Goal: Information Seeking & Learning: Learn about a topic

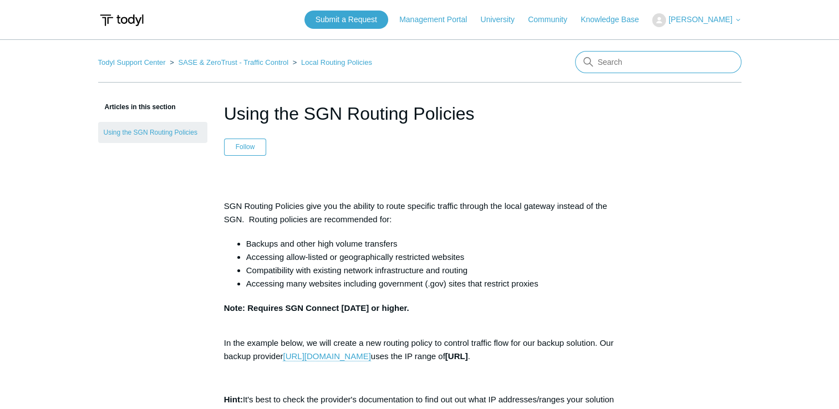
click at [629, 63] on input "Search" at bounding box center [658, 62] width 166 height 22
click at [607, 16] on link "Knowledge Base" at bounding box center [614, 20] width 69 height 12
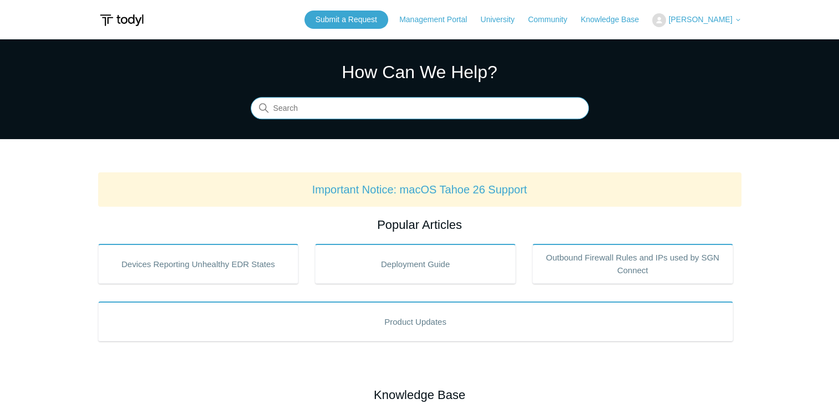
click at [489, 102] on input "Search" at bounding box center [420, 109] width 338 height 22
type input "LAN ZeroTrust Exception"
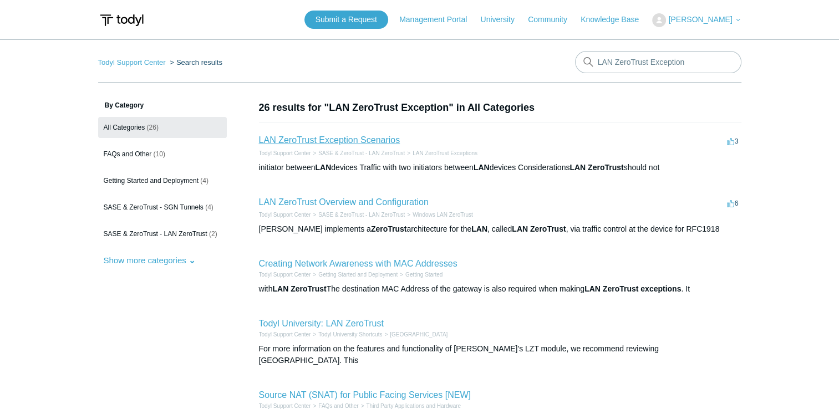
click at [318, 141] on link "LAN ZeroTrust Exception Scenarios" at bounding box center [329, 139] width 141 height 9
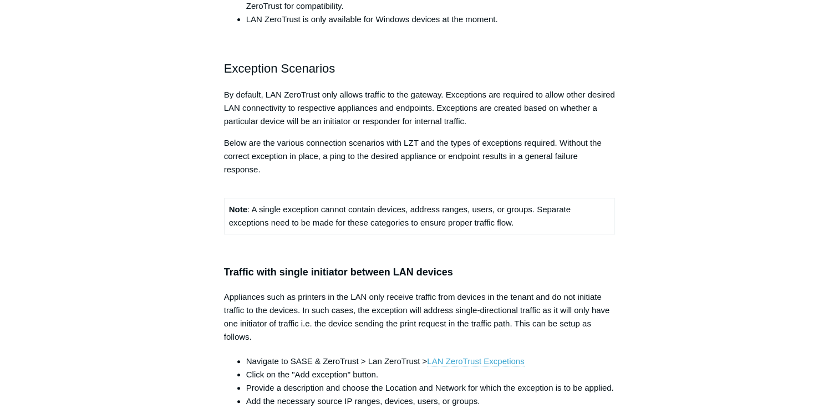
scroll to position [444, 0]
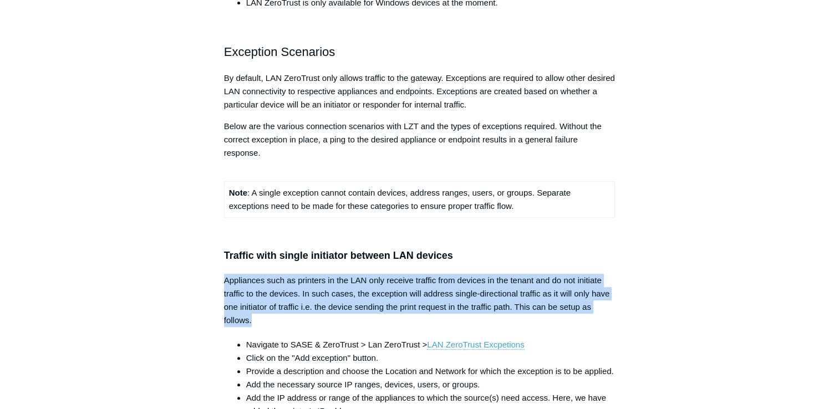
drag, startPoint x: 225, startPoint y: 278, endPoint x: 271, endPoint y: 317, distance: 60.6
click at [271, 317] on p "Appliances such as printers in the LAN only receive traffic from devices in the…" at bounding box center [419, 300] width 391 height 53
copy p "Appliances such as printers in the LAN only receive traffic from devices in the…"
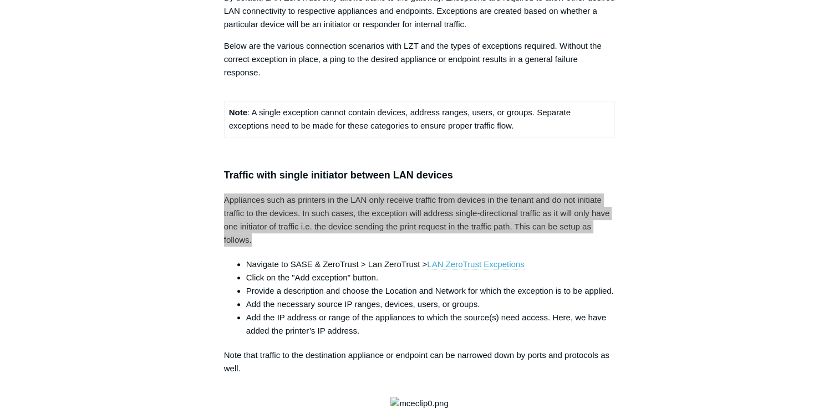
scroll to position [554, 0]
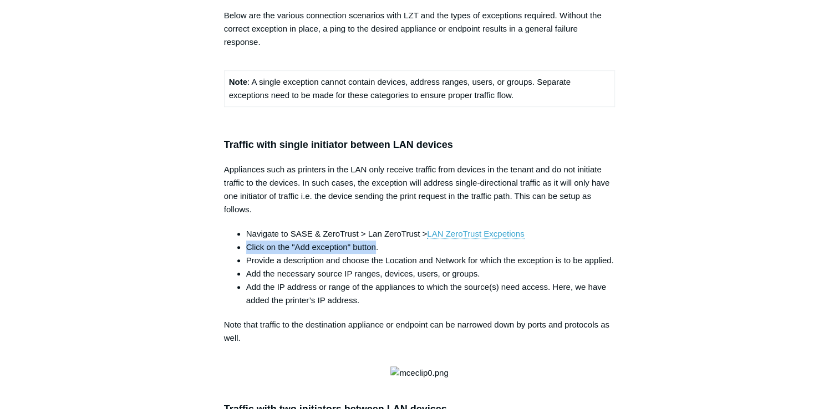
drag, startPoint x: 247, startPoint y: 248, endPoint x: 376, endPoint y: 247, distance: 129.2
click at [376, 247] on li "Click on the "Add exception" button." at bounding box center [430, 247] width 369 height 13
copy li "Click on the "Add exception" button"
click at [287, 230] on li "Navigate to SASE & ZeroTrust > Lan ZeroTrust > LAN ZeroTrust Excpetions" at bounding box center [430, 233] width 369 height 13
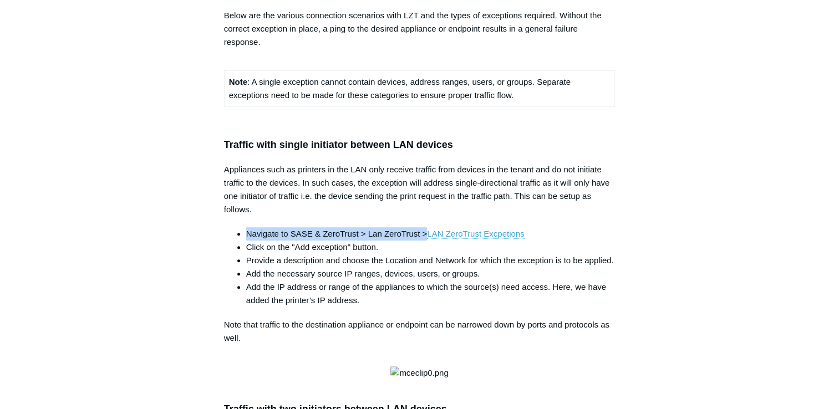
drag, startPoint x: 247, startPoint y: 232, endPoint x: 425, endPoint y: 235, distance: 178.5
click at [425, 235] on li "Navigate to SASE & ZeroTrust > Lan ZeroTrust > LAN ZeroTrust Excpetions" at bounding box center [430, 233] width 369 height 13
copy li "Navigate to SASE & ZeroTrust > Lan ZeroTrust >"
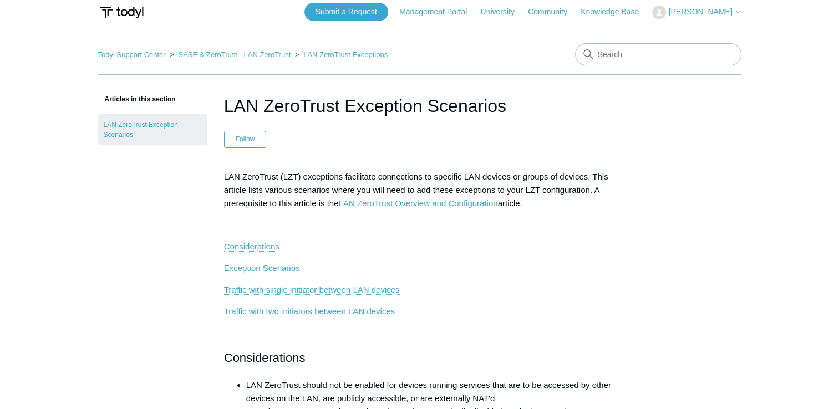
scroll to position [0, 0]
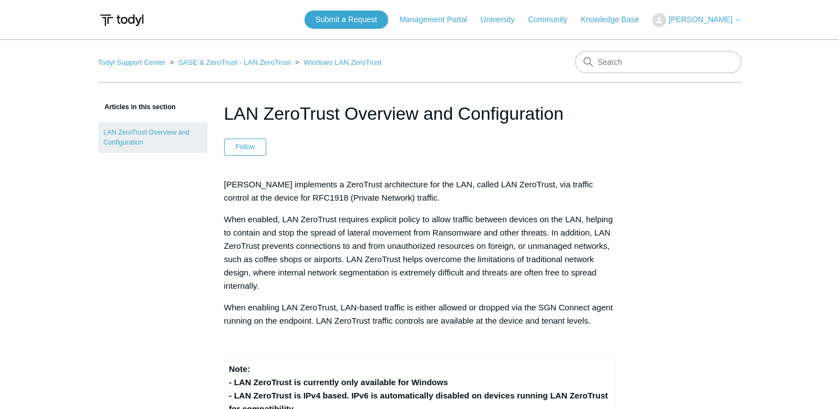
drag, startPoint x: 223, startPoint y: 181, endPoint x: 609, endPoint y: 316, distance: 408.4
copy div "Todyl implements a ZeroTrust architecture for the LAN, called LAN ZeroTrust, vi…"
click at [614, 55] on input "Search" at bounding box center [658, 62] width 166 height 22
paste input "SGN stuck at connecting/registering"
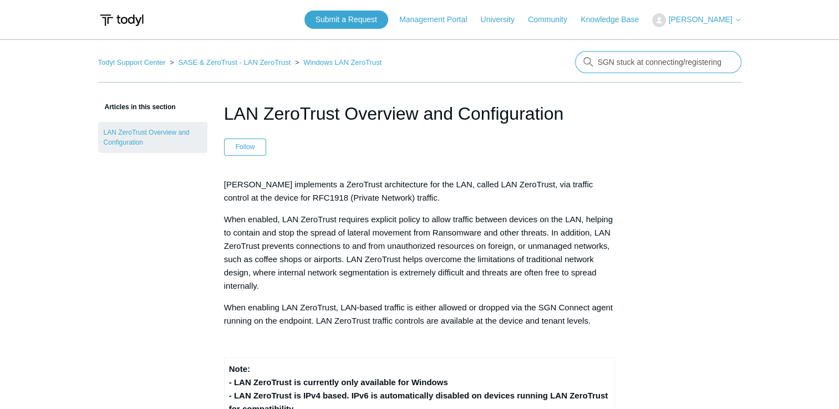
type input "SGN stuck at connecting/registering"
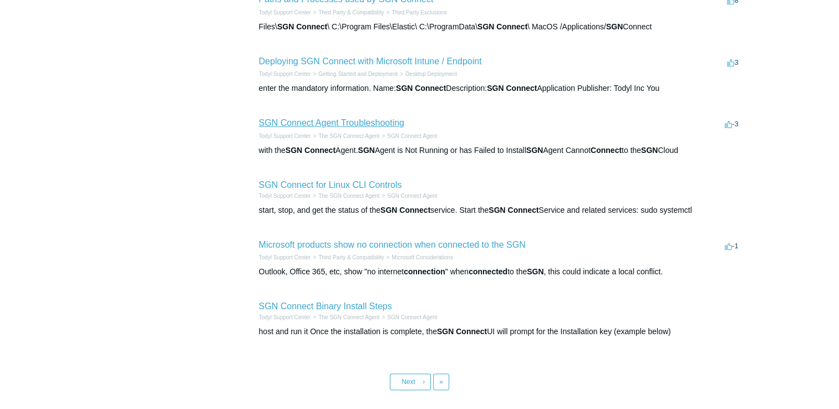
scroll to position [111, 0]
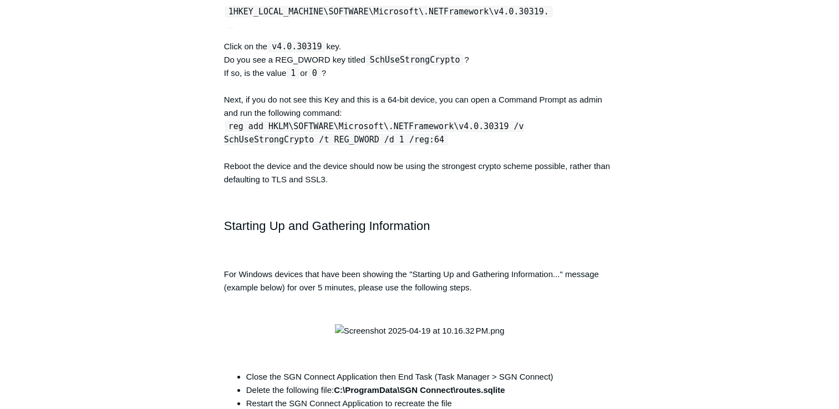
scroll to position [4103, 0]
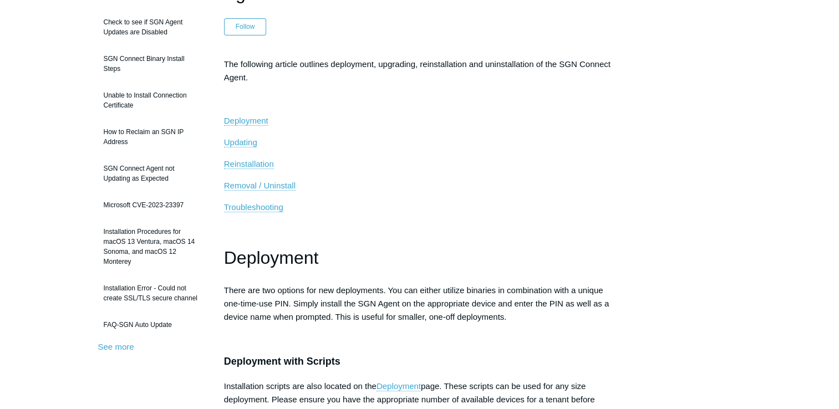
scroll to position [166, 0]
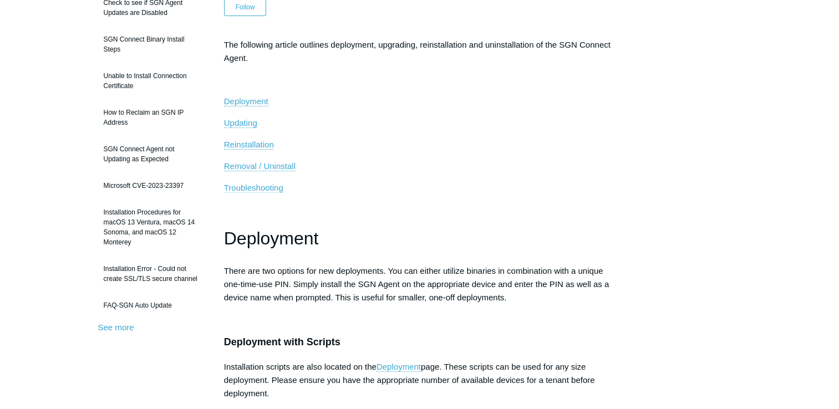
click at [253, 185] on span "Troubleshooting" at bounding box center [253, 187] width 59 height 9
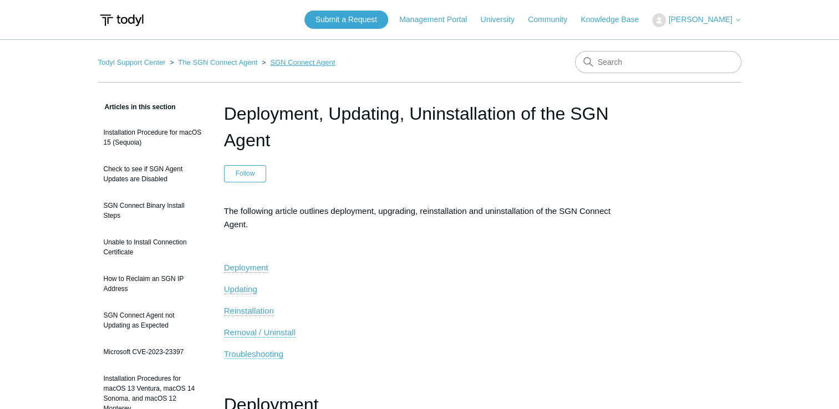
click at [292, 61] on link "SGN Connect Agent" at bounding box center [302, 62] width 65 height 8
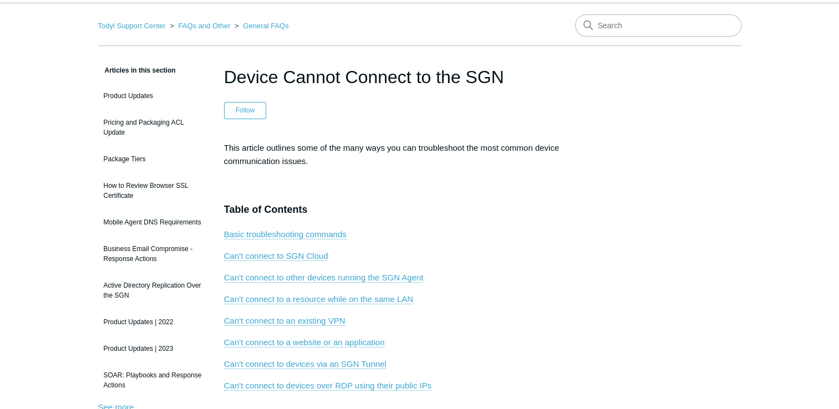
scroll to position [55, 0]
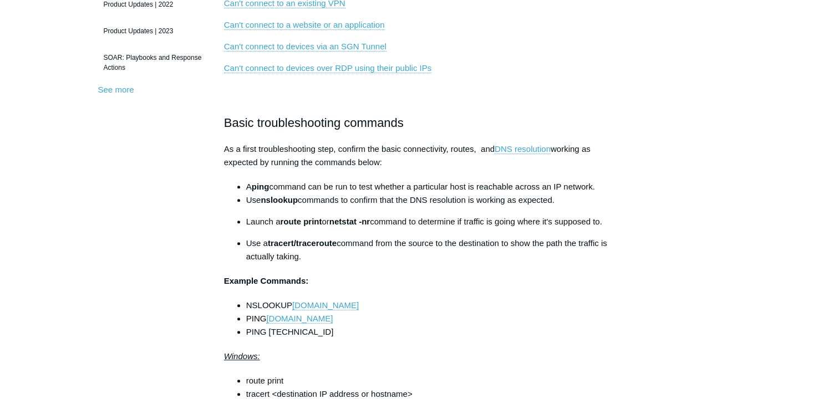
scroll to position [355, 0]
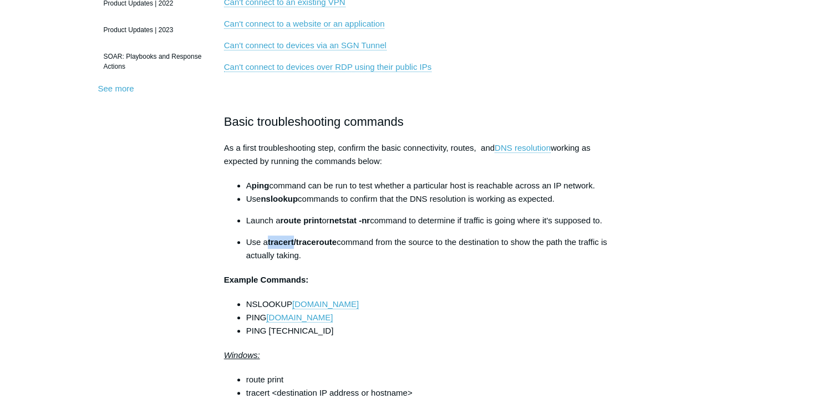
drag, startPoint x: 269, startPoint y: 241, endPoint x: 295, endPoint y: 240, distance: 25.5
click at [295, 240] on strong "tracert/traceroute" at bounding box center [302, 241] width 69 height 9
copy strong "tracert"
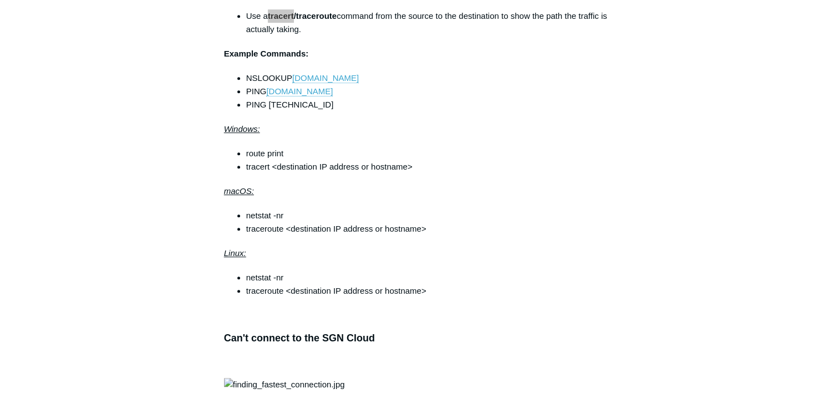
scroll to position [577, 0]
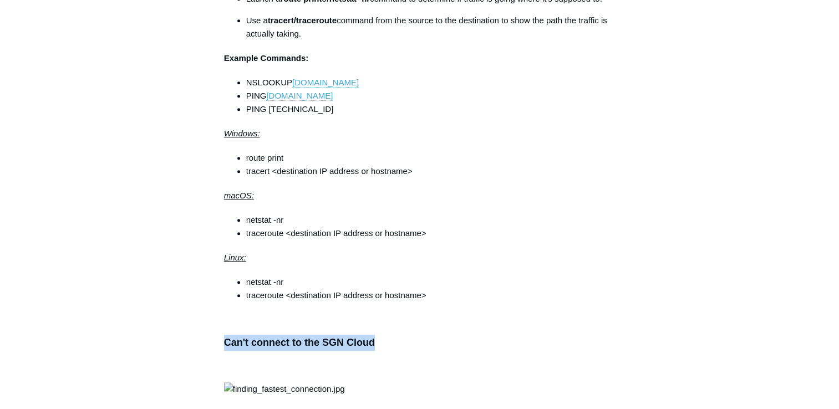
drag, startPoint x: 221, startPoint y: 340, endPoint x: 371, endPoint y: 337, distance: 150.3
copy h3 "Can't connect to the SGN Cloud"
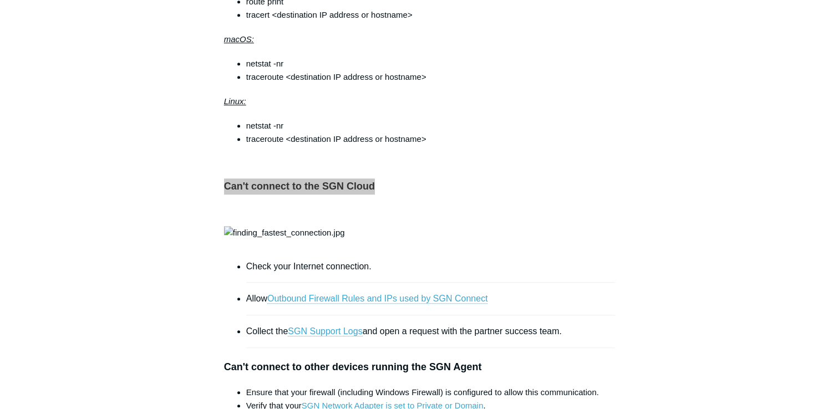
scroll to position [799, 0]
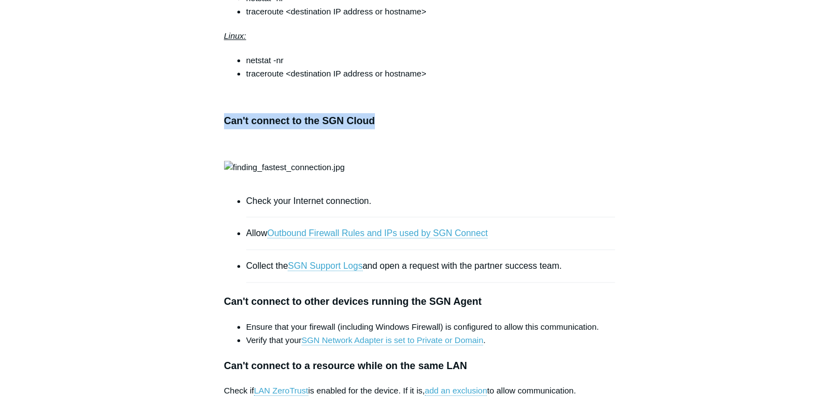
drag, startPoint x: 407, startPoint y: 223, endPoint x: 376, endPoint y: 257, distance: 46.7
click at [345, 174] on img at bounding box center [284, 167] width 121 height 13
click at [750, 281] on main "Todyl Support Center FAQs and Other General FAQs Articles in this section Produ…" at bounding box center [419, 275] width 839 height 2070
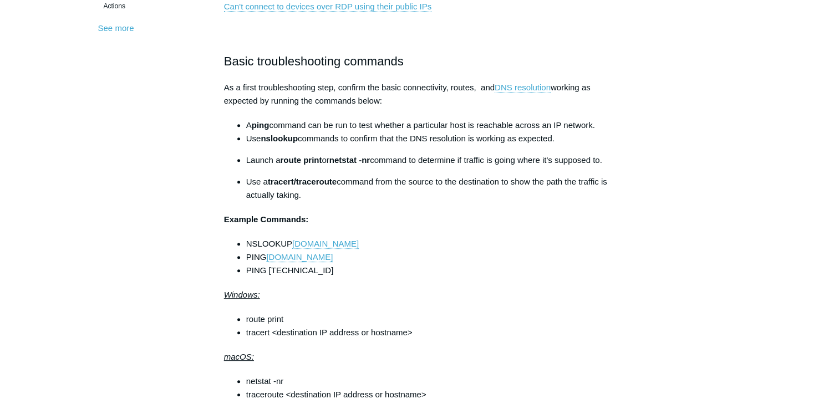
scroll to position [411, 0]
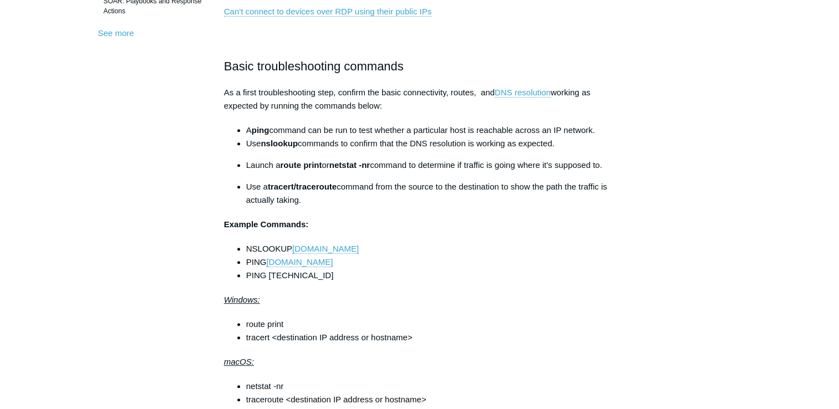
drag, startPoint x: 224, startPoint y: 91, endPoint x: 462, endPoint y: 103, distance: 238.6
click at [462, 103] on p "As a first troubleshooting step, confirm the basic connectivity, routes, and DN…" at bounding box center [419, 99] width 391 height 27
copy p "As a first troubleshooting step, confirm the basic connectivity, routes, and DN…"
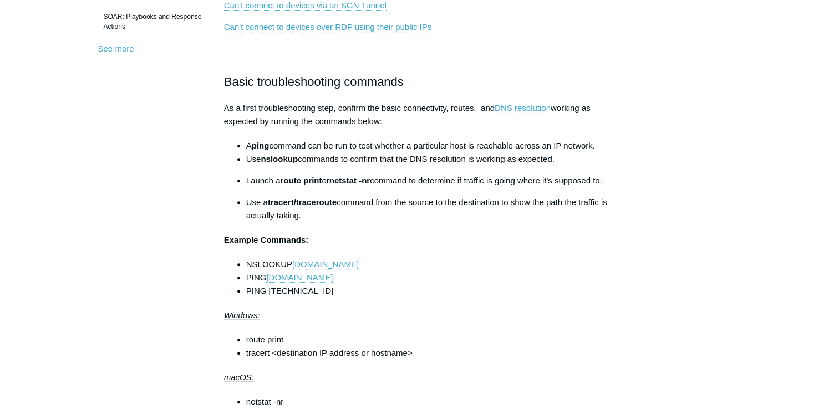
scroll to position [444, 0]
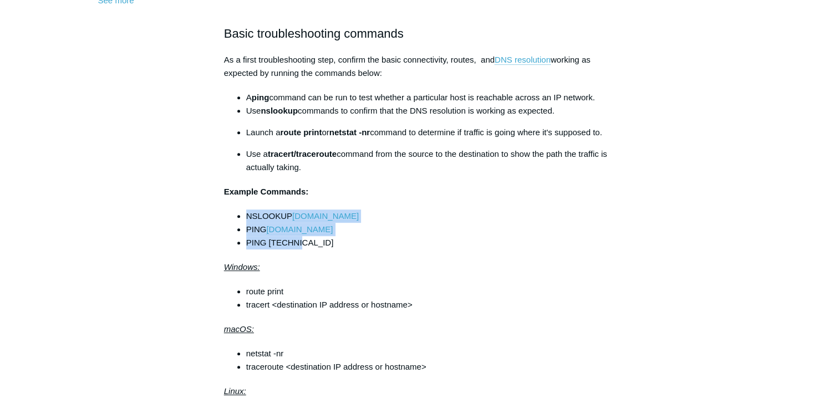
drag, startPoint x: 246, startPoint y: 210, endPoint x: 303, endPoint y: 243, distance: 66.1
click at [303, 243] on ul "NSLOOKUP google.com PING google.com PING 4.2.2.2" at bounding box center [425, 230] width 380 height 40
copy ul "NSLOOKUP google.com PING google.com PING 4.2.2.2"
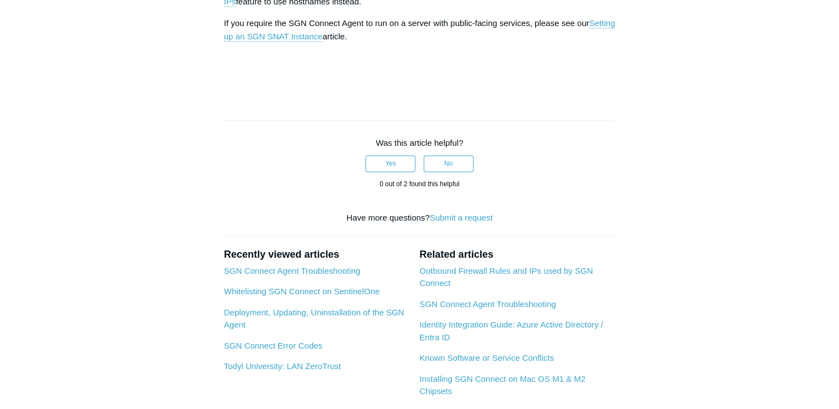
scroll to position [1552, 0]
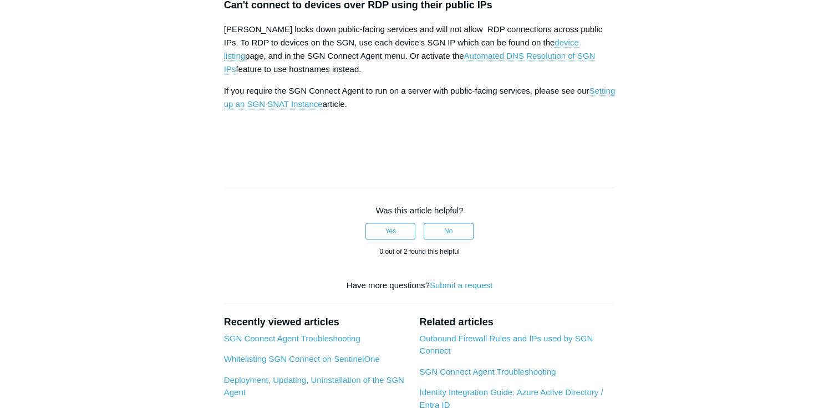
drag, startPoint x: 426, startPoint y: 72, endPoint x: 502, endPoint y: 77, distance: 75.5
copy link "I can't connect to a site"
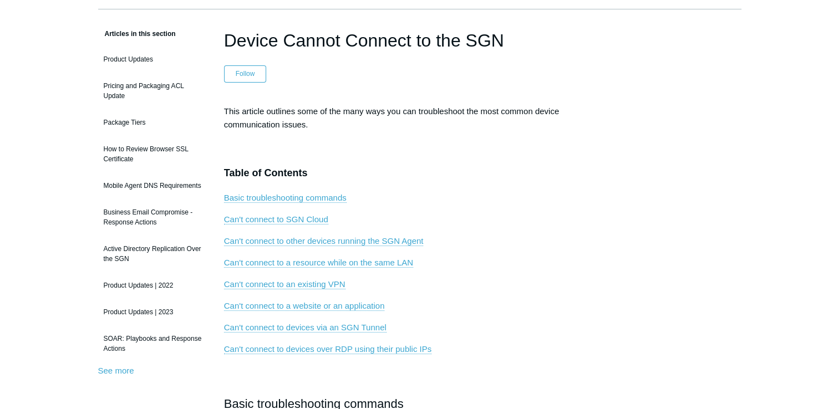
scroll to position [0, 0]
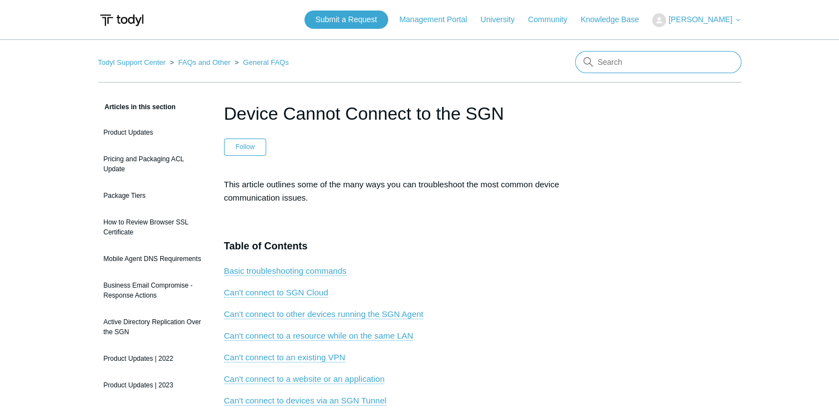
click at [611, 65] on input "Search" at bounding box center [658, 62] width 166 height 22
paste input "I can't connect to a site"
type input "I can't connect to a site"
click at [680, 62] on input "I can't connect to a site" at bounding box center [658, 62] width 166 height 22
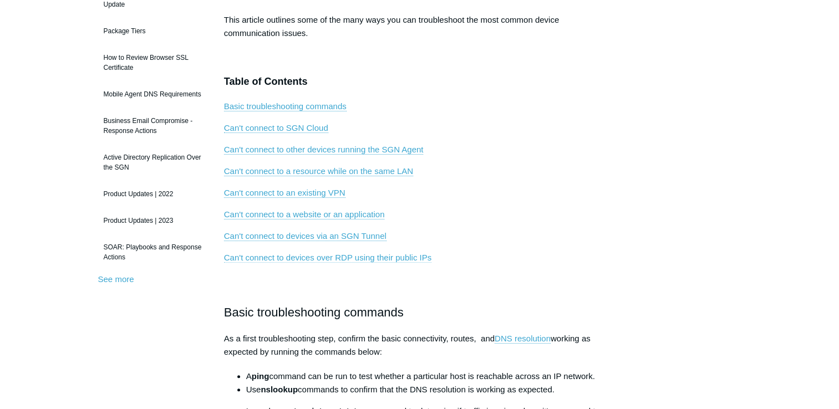
scroll to position [166, 0]
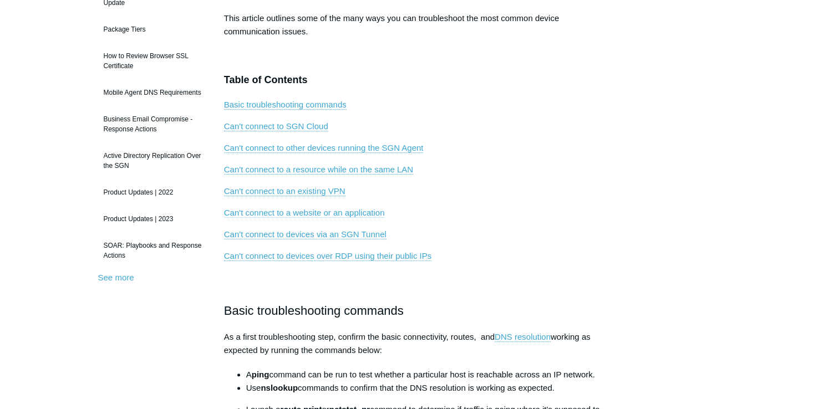
click at [337, 213] on link "Can't connect to a website or an application" at bounding box center [304, 213] width 161 height 10
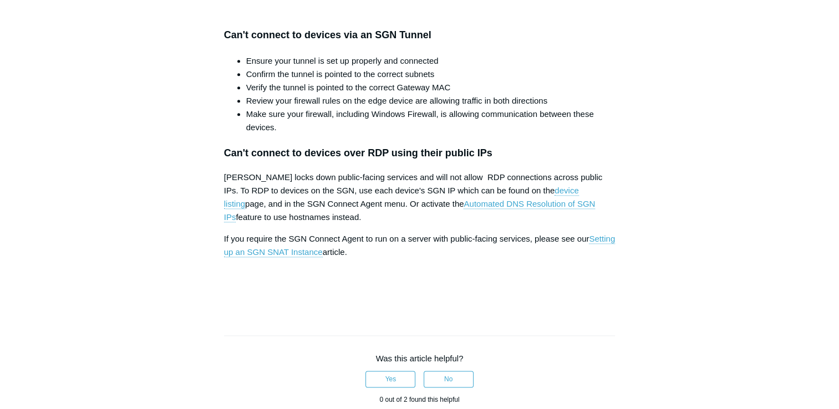
scroll to position [1404, 0]
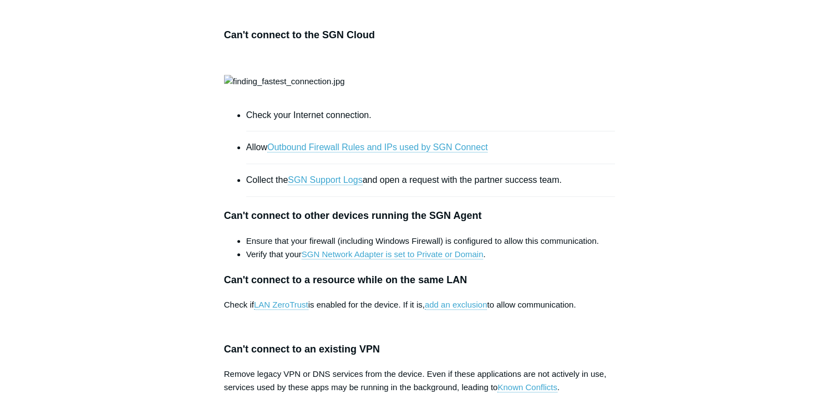
scroll to position [887, 0]
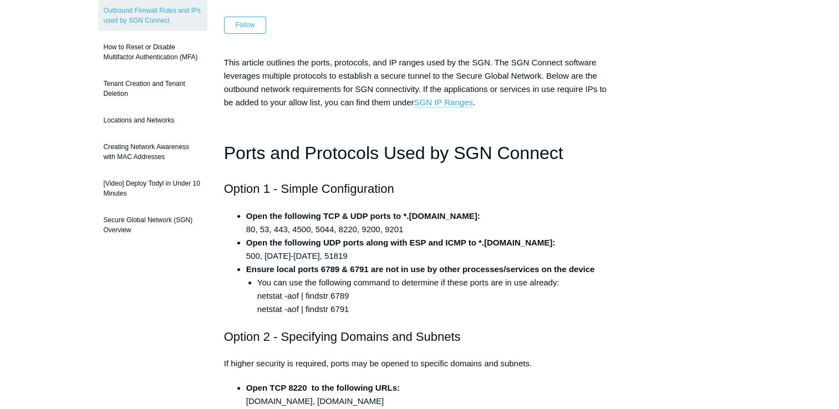
scroll to position [166, 0]
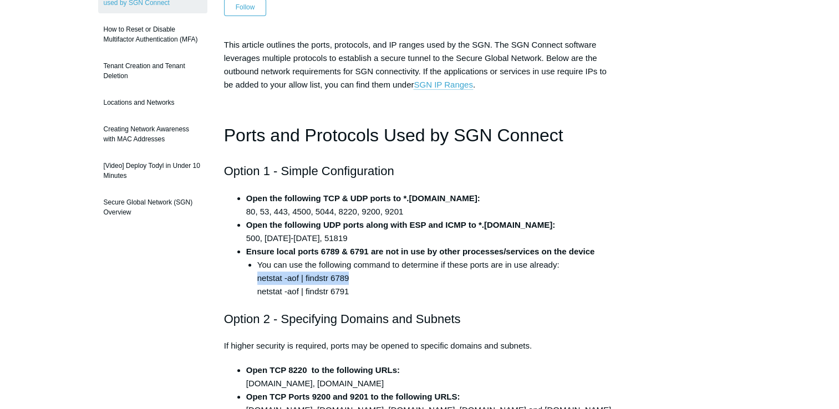
drag, startPoint x: 257, startPoint y: 278, endPoint x: 348, endPoint y: 281, distance: 90.9
click at [348, 281] on li "You can use the following command to determine if these ports are in use alread…" at bounding box center [436, 278] width 358 height 40
copy li "netstat -aof | findstr 6789"
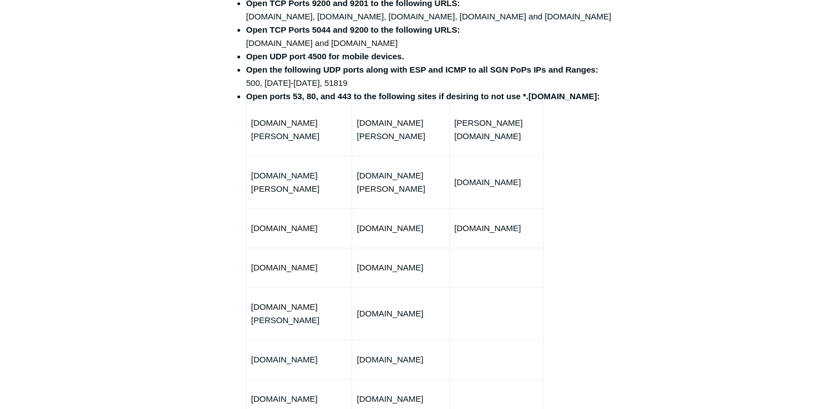
scroll to position [554, 0]
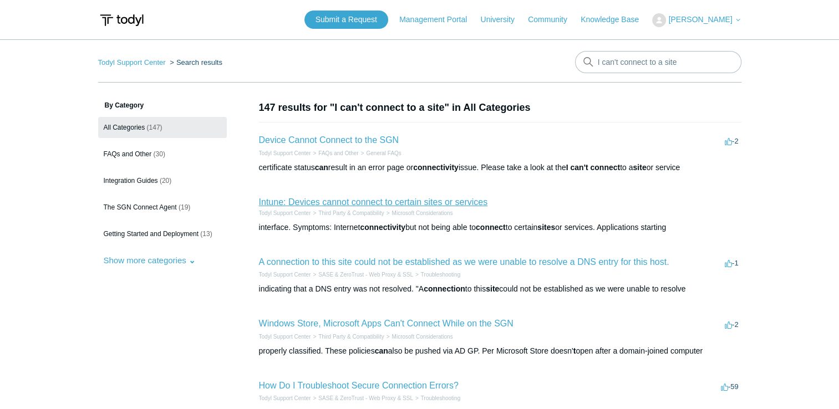
click at [370, 201] on link "Intune: Devices cannot connect to certain sites or services" at bounding box center [373, 201] width 229 height 9
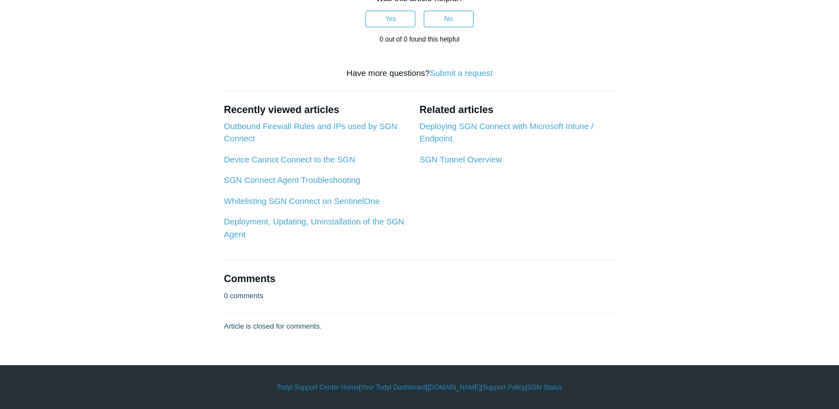
scroll to position [829, 0]
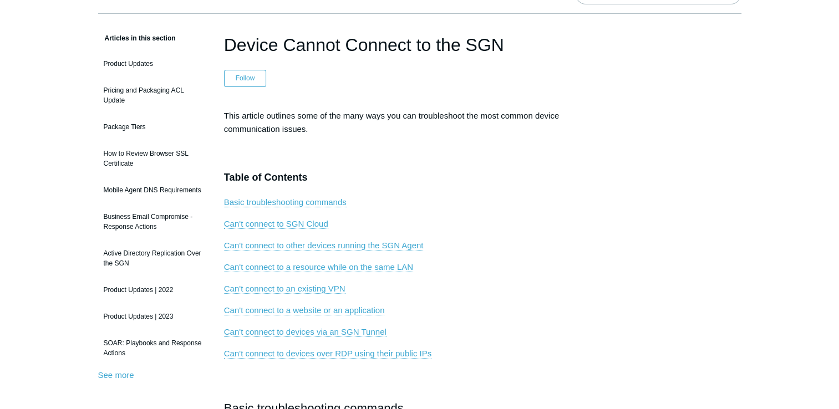
scroll to position [111, 0]
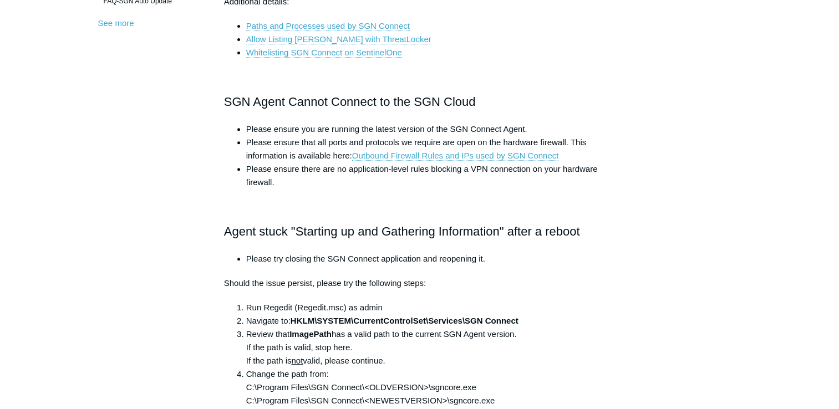
scroll to position [388, 0]
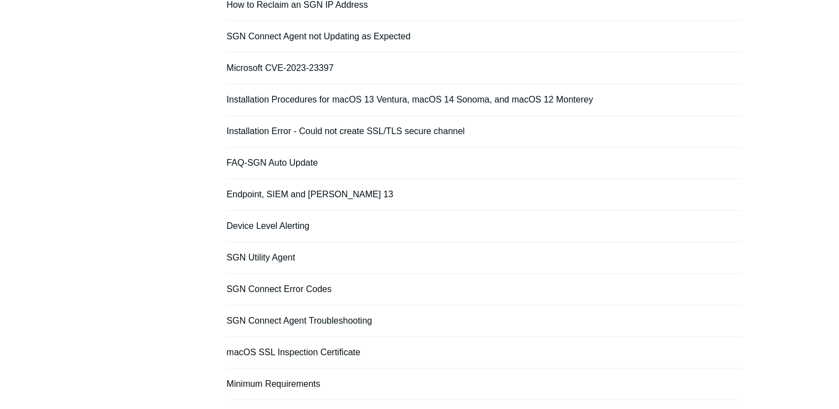
scroll to position [153, 0]
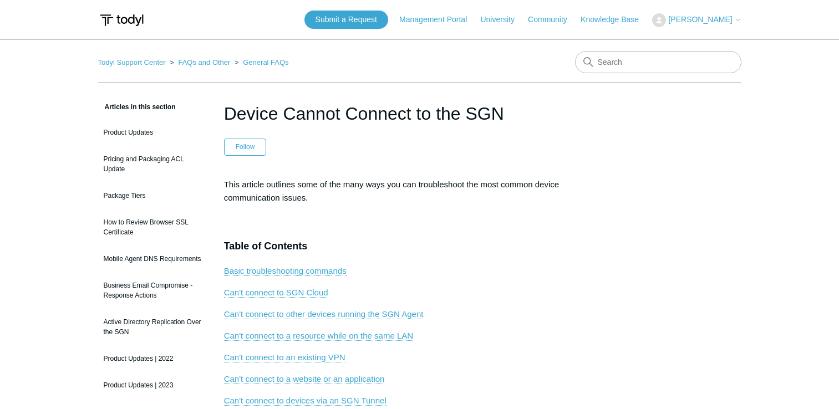
scroll to position [55, 0]
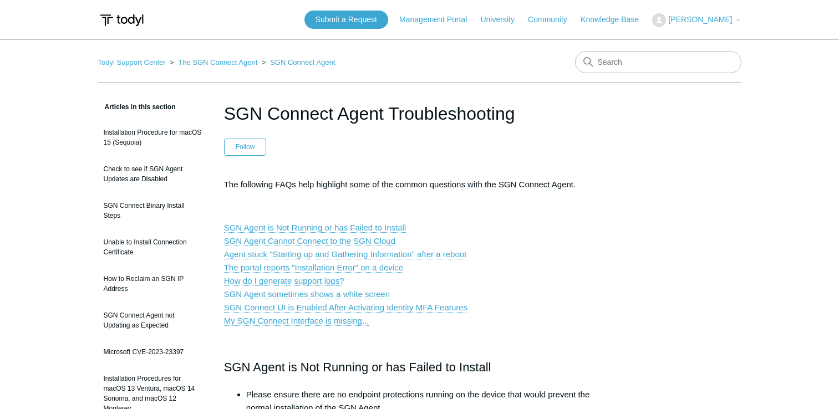
scroll to position [388, 0]
